Goal: Task Accomplishment & Management: Use online tool/utility

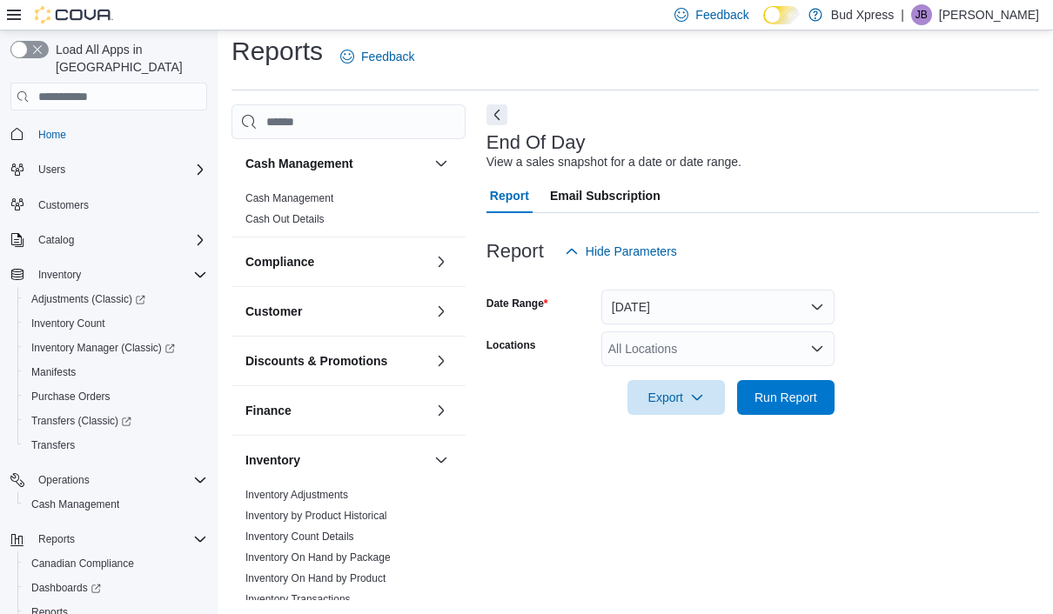
scroll to position [39, 0]
click at [774, 389] on span "Run Report" at bounding box center [785, 397] width 63 height 17
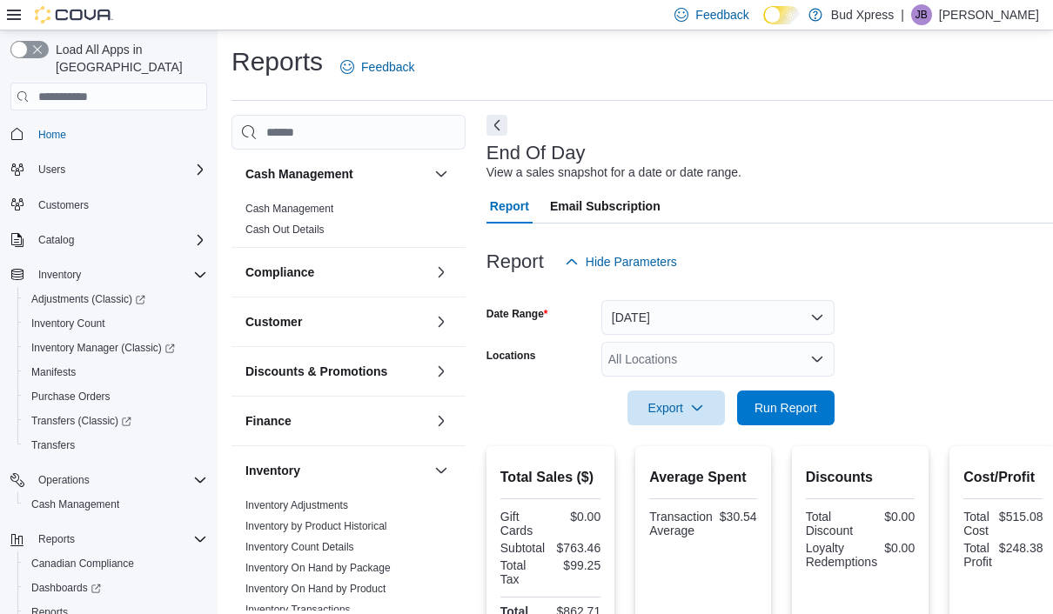
click at [804, 321] on button "Today" at bounding box center [717, 317] width 233 height 35
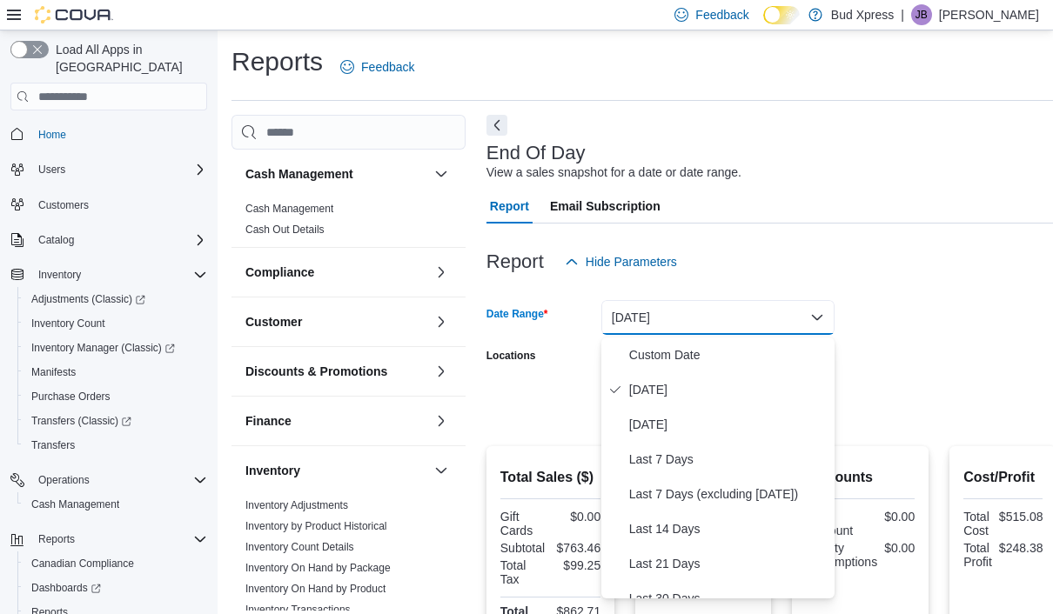
click at [679, 462] on span "Last 7 Days" at bounding box center [728, 459] width 198 height 21
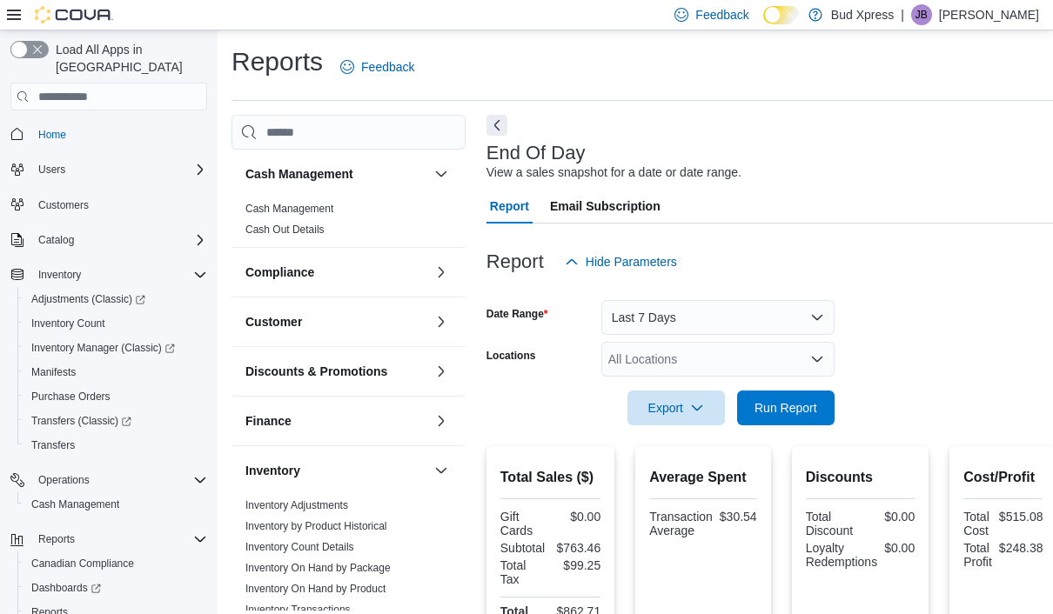
click at [786, 417] on span "Run Report" at bounding box center [785, 407] width 63 height 17
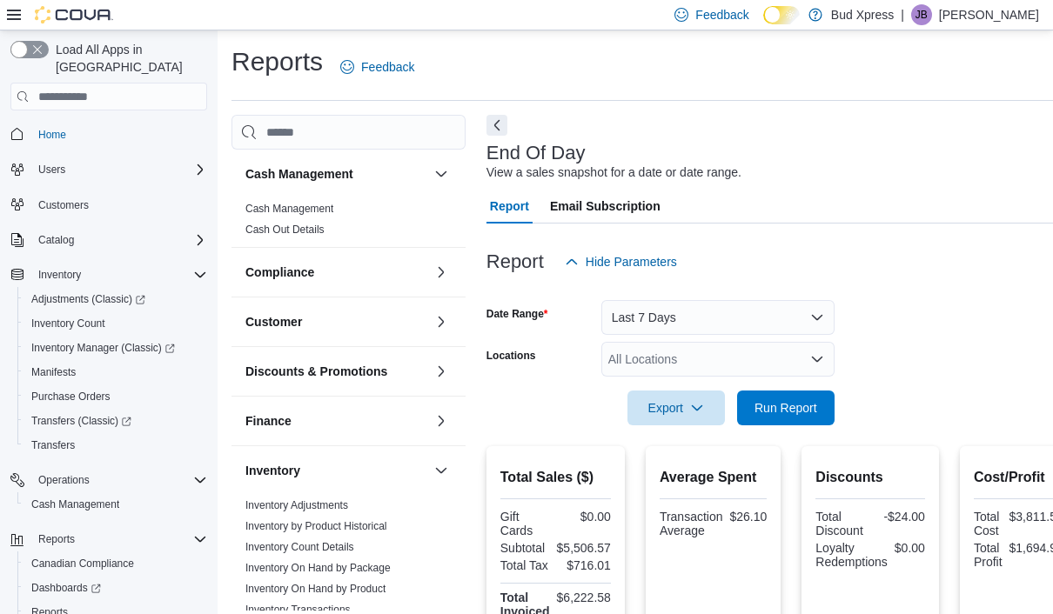
click at [765, 317] on button "Last 7 Days" at bounding box center [717, 317] width 233 height 35
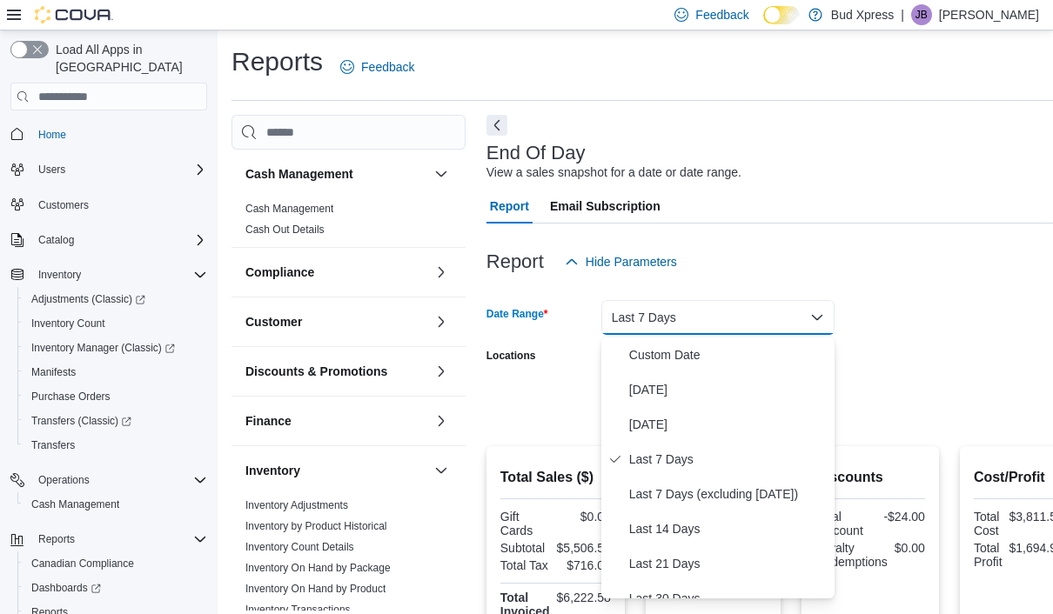
click at [659, 390] on span "Today" at bounding box center [728, 389] width 198 height 21
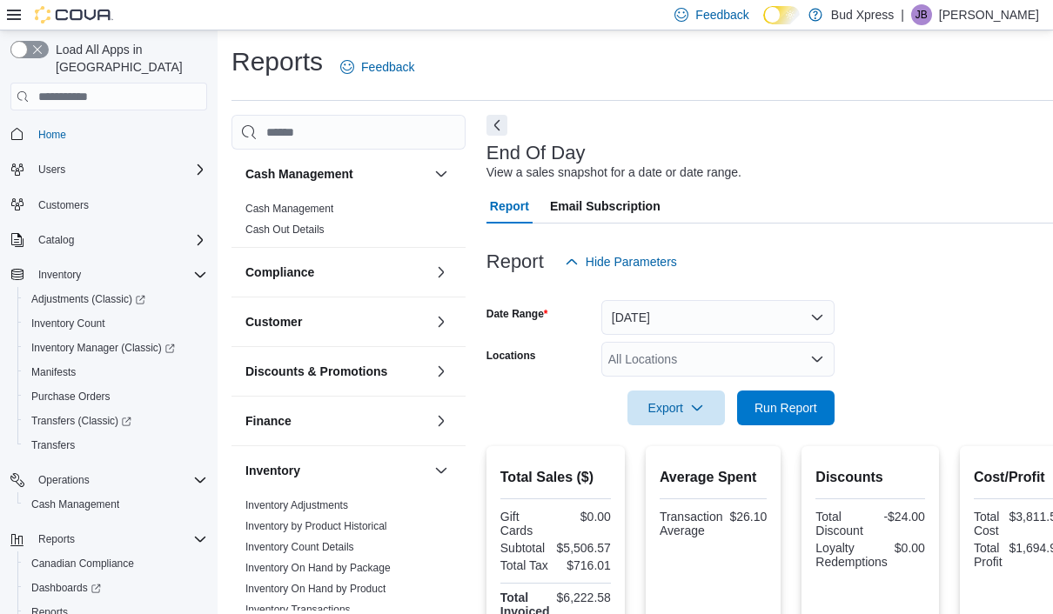
click at [782, 417] on span "Run Report" at bounding box center [785, 407] width 63 height 17
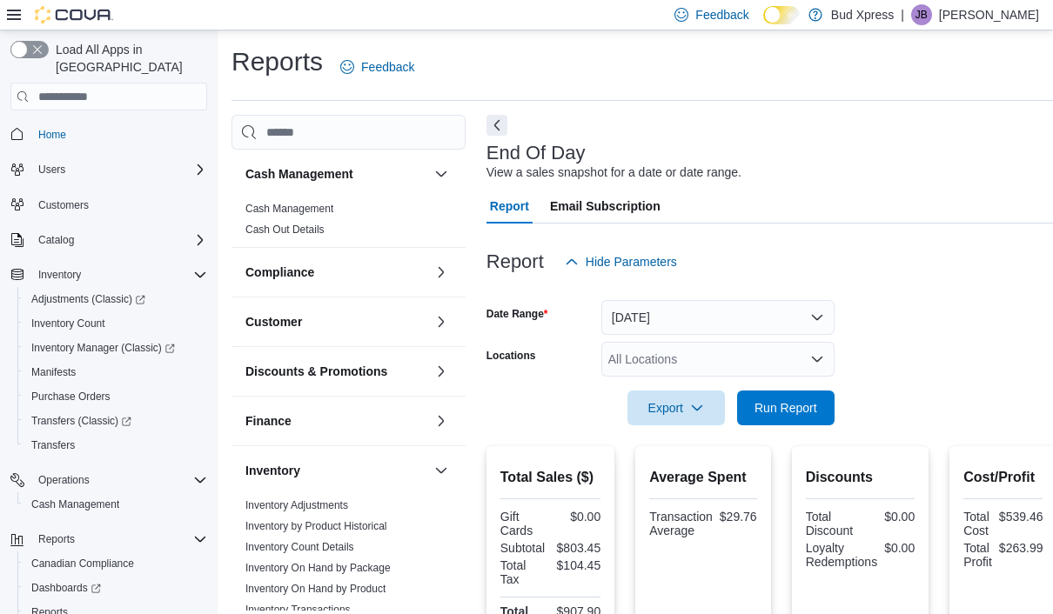
scroll to position [70, 0]
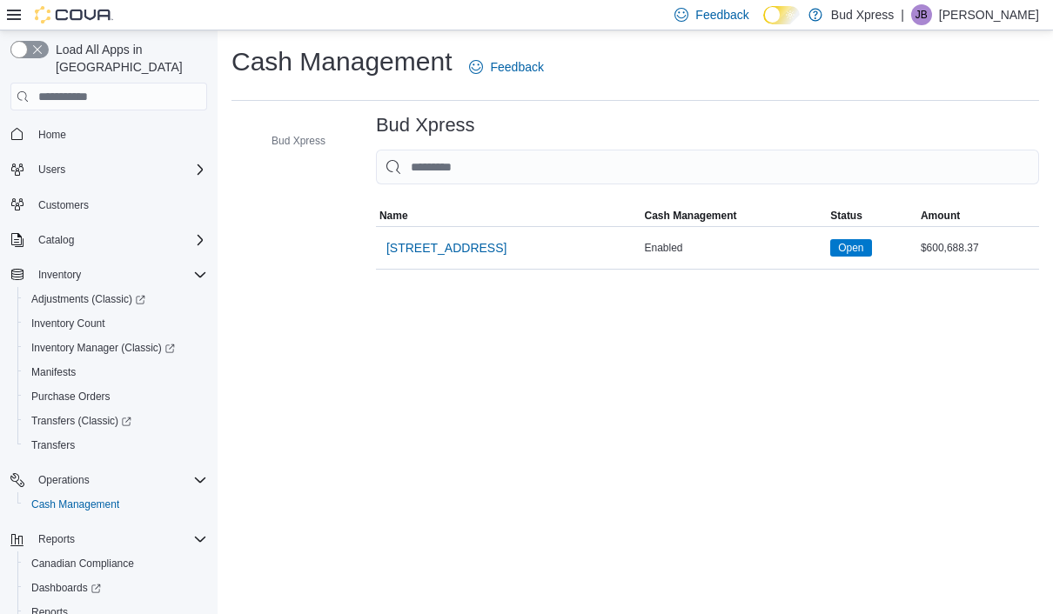
click at [428, 239] on span "[STREET_ADDRESS]" at bounding box center [446, 247] width 120 height 17
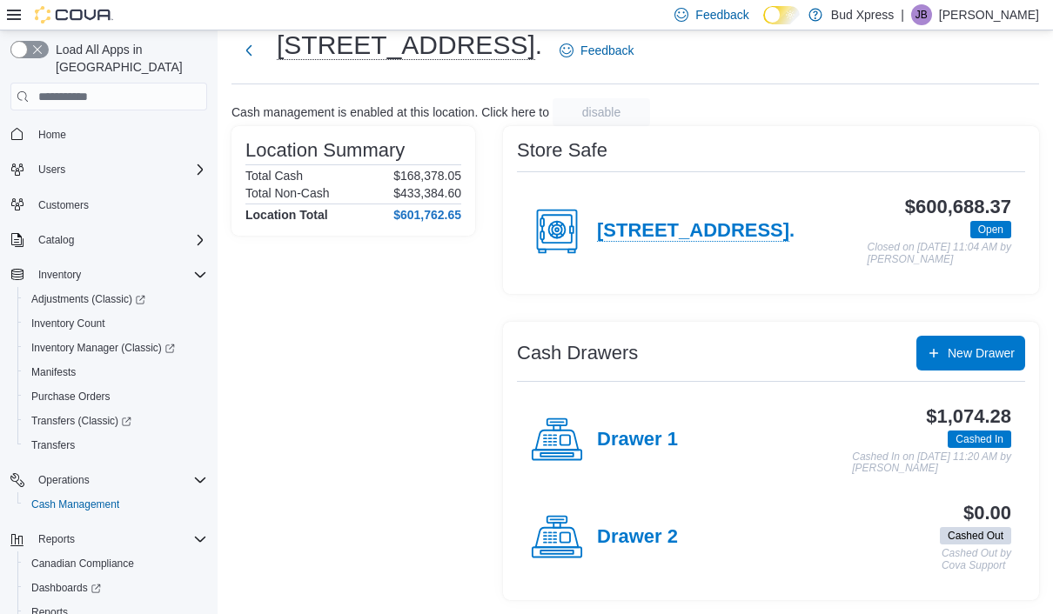
click at [646, 429] on h4 "Drawer 1" at bounding box center [637, 440] width 81 height 23
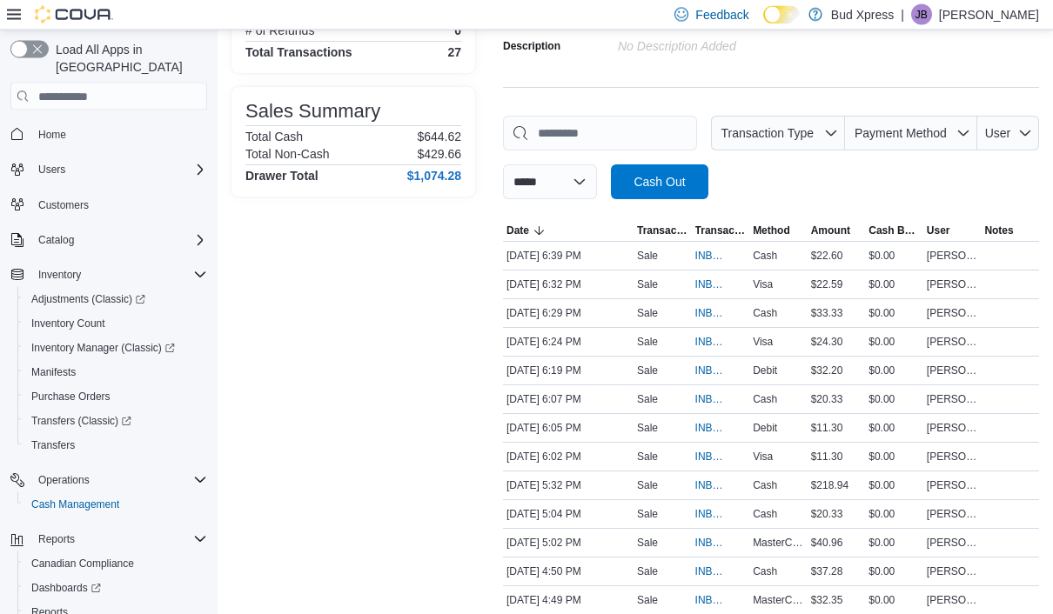
scroll to position [251, 0]
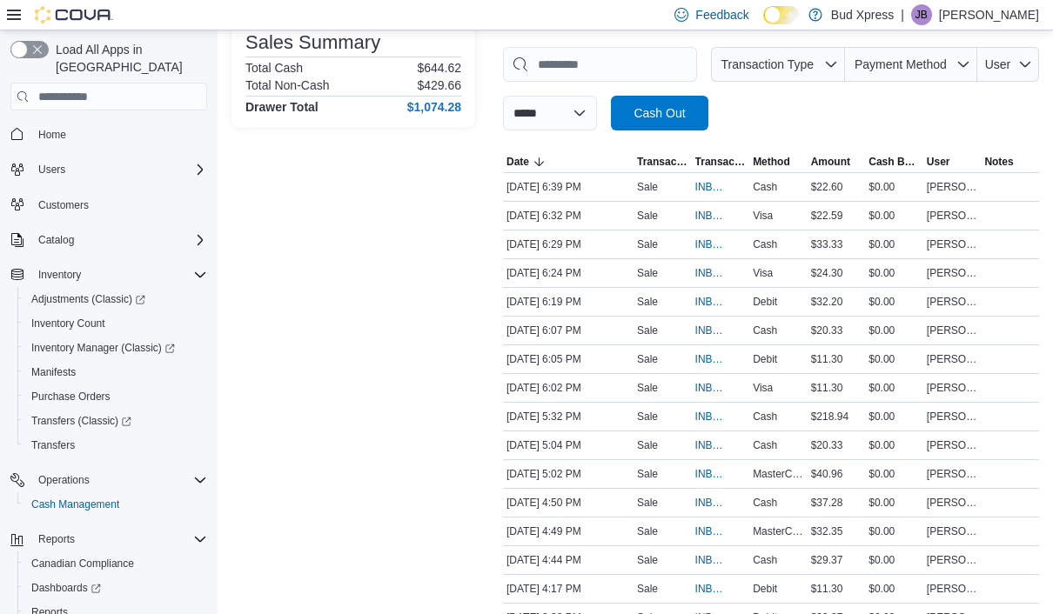
click at [705, 420] on span "INBW5R-20010" at bounding box center [712, 417] width 34 height 14
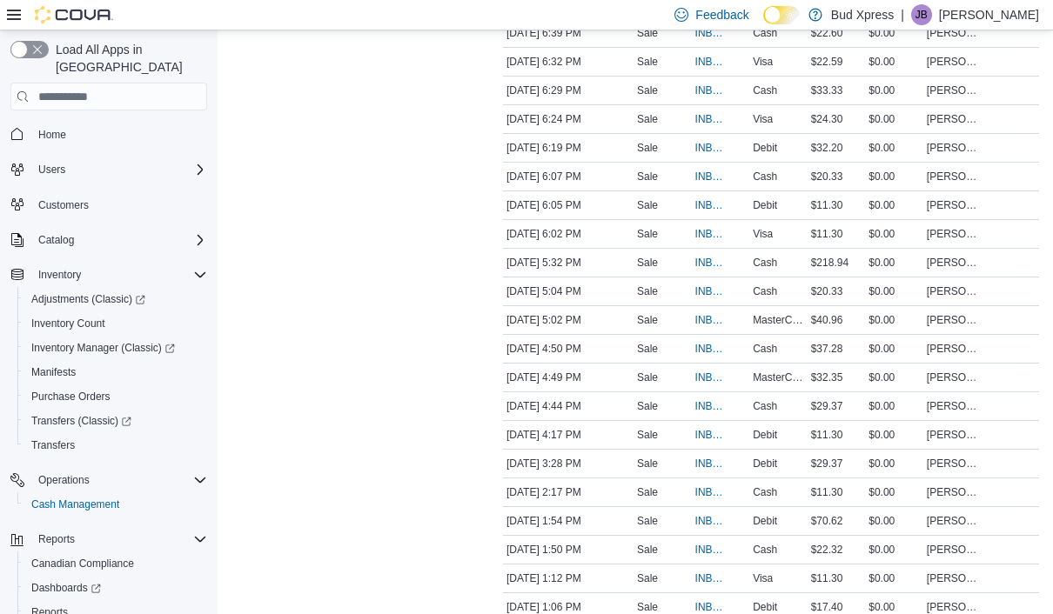
scroll to position [477, 0]
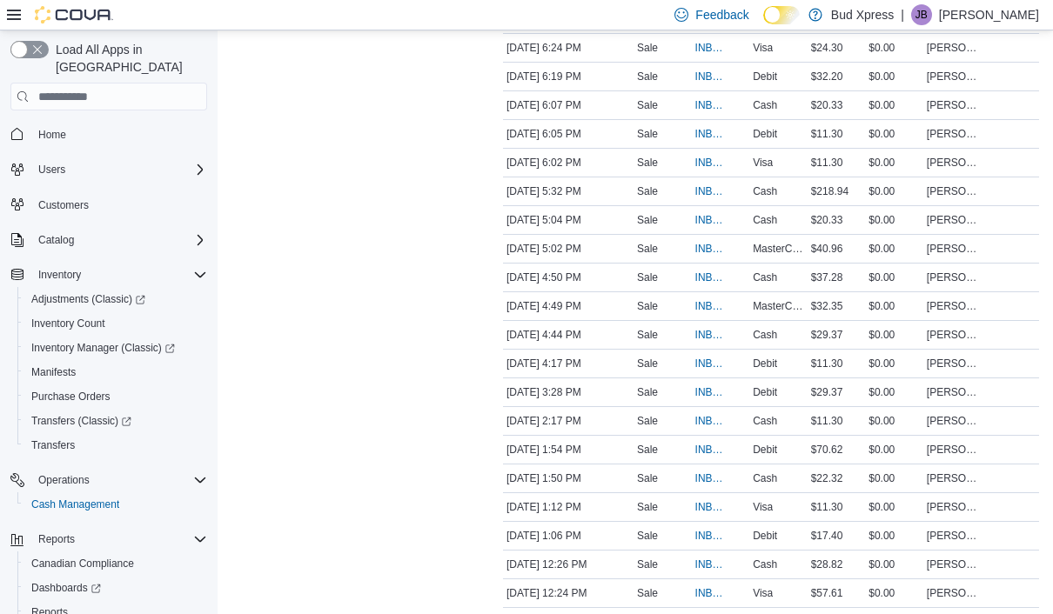
click at [110, 341] on span "Inventory Manager (Classic)" at bounding box center [103, 348] width 144 height 14
